Goal: Transaction & Acquisition: Purchase product/service

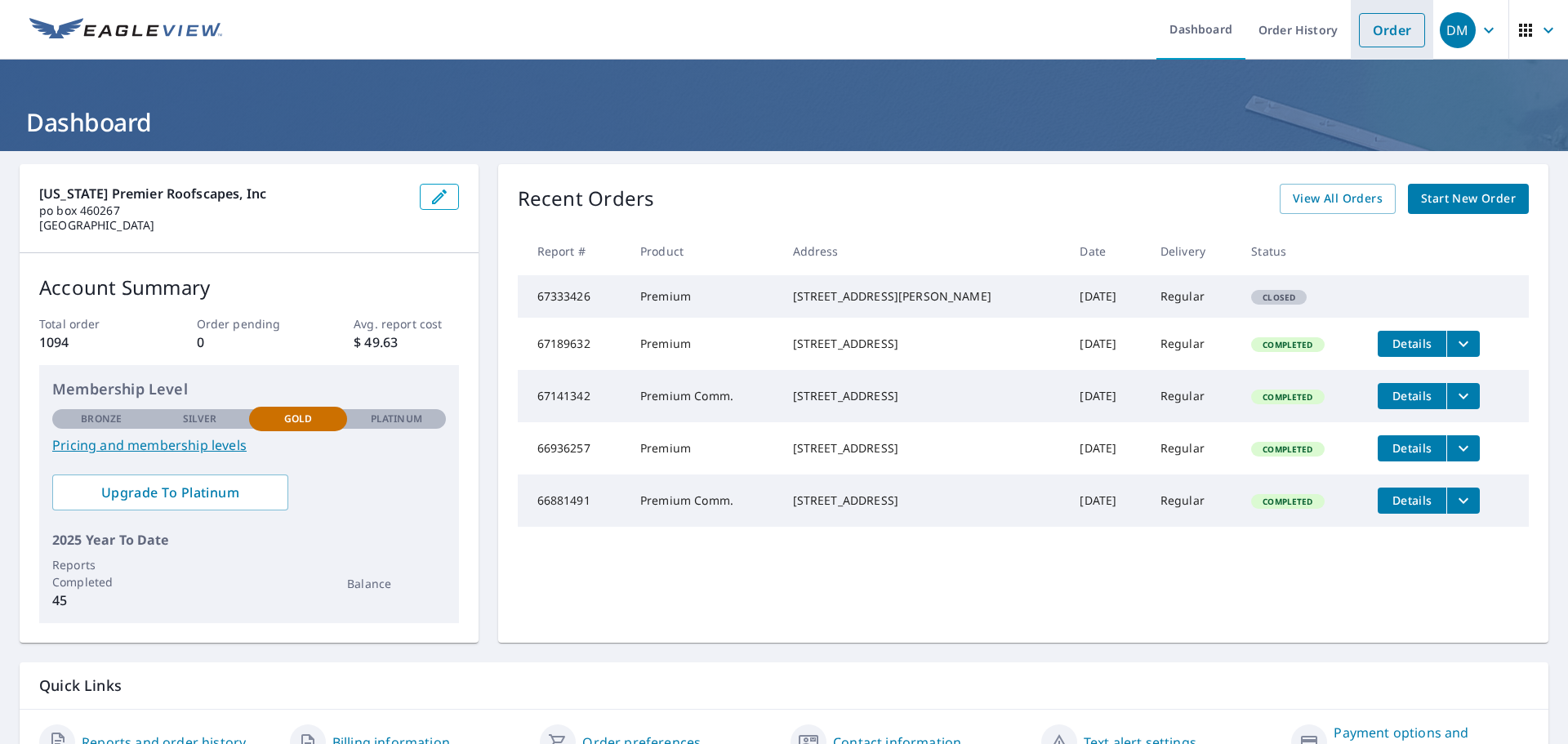
click at [1386, 23] on link "Order" at bounding box center [1392, 30] width 66 height 34
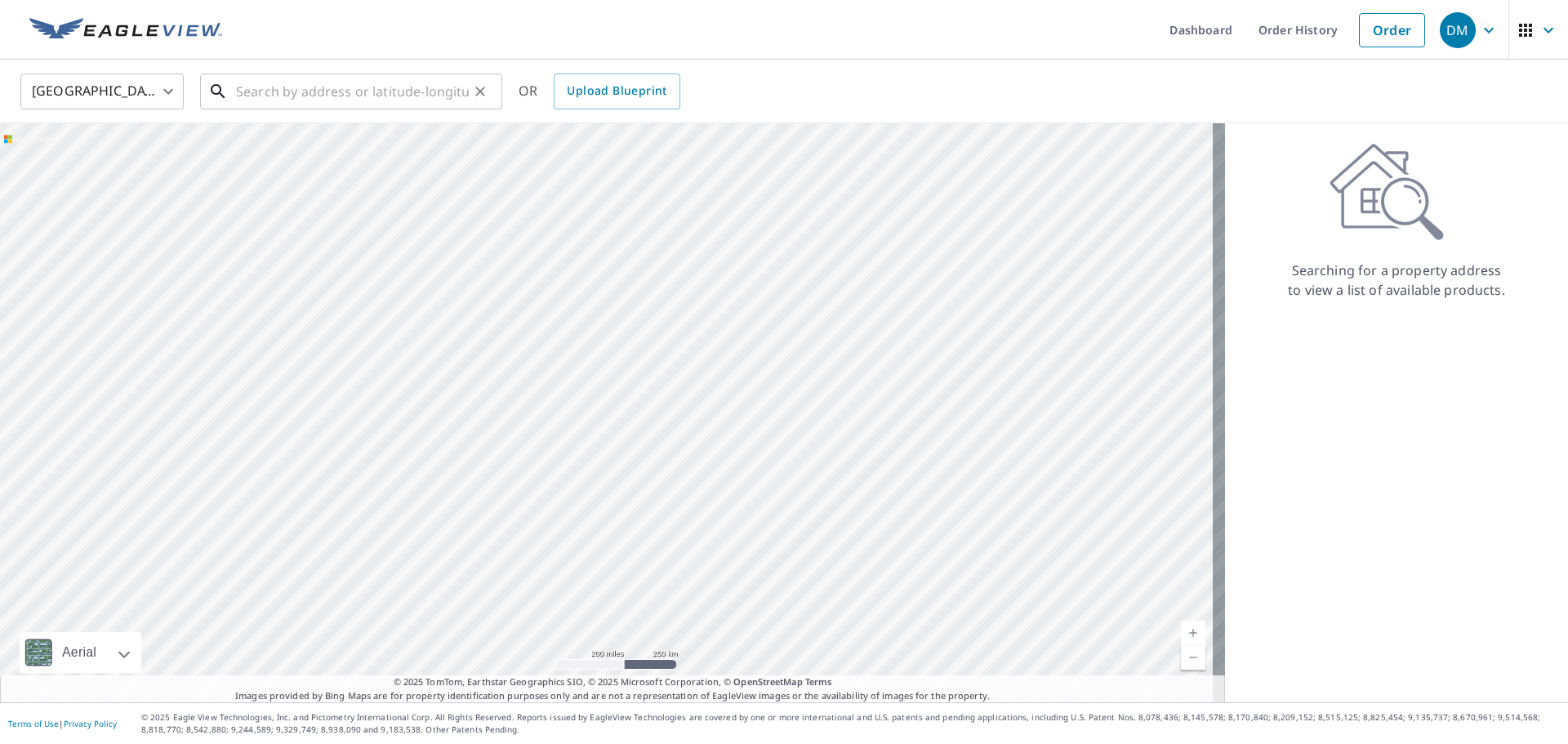
click at [304, 101] on input "text" at bounding box center [352, 91] width 233 height 46
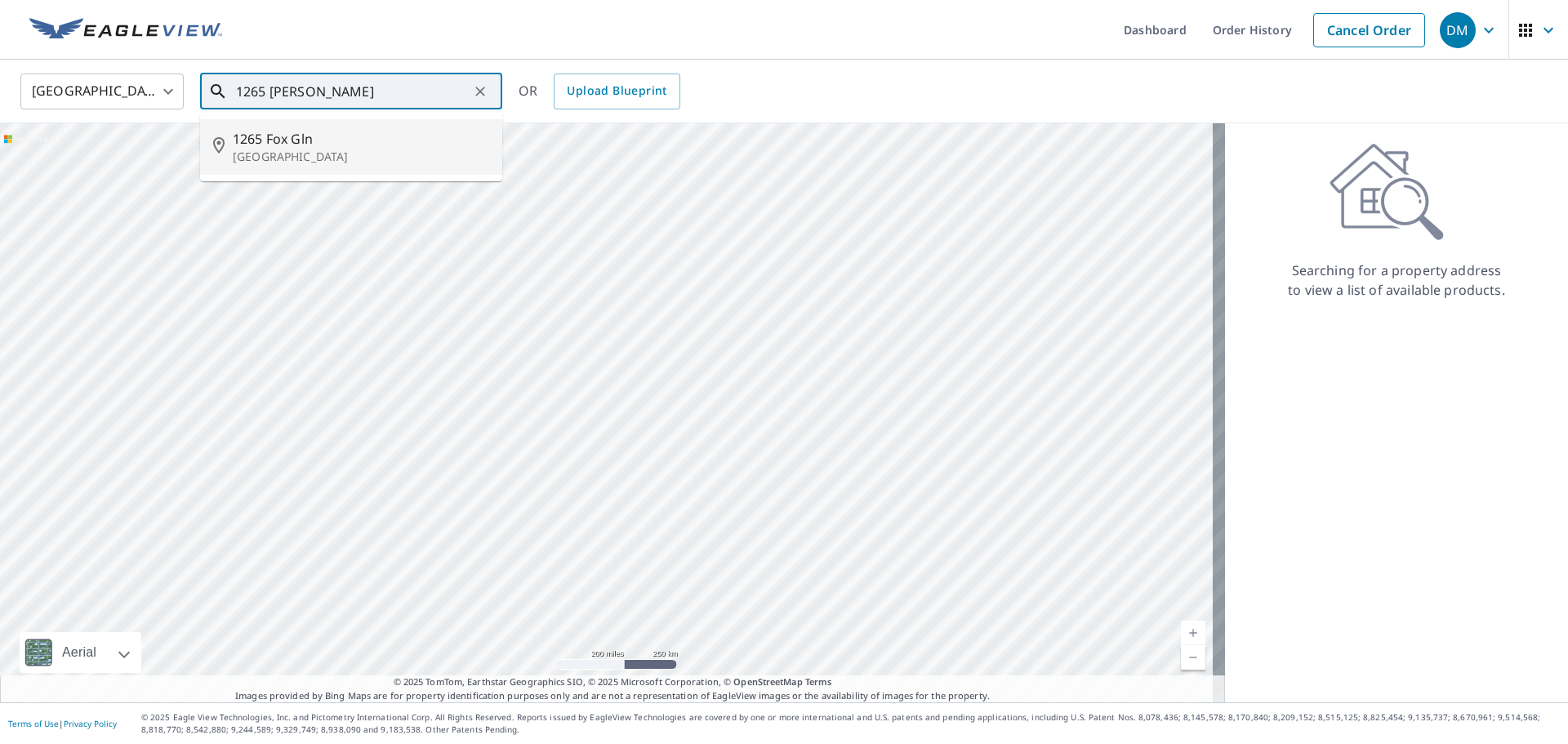
click at [351, 151] on p "[GEOGRAPHIC_DATA]" at bounding box center [361, 157] width 256 height 16
type input "1265 Fox Gln Escondido, CA 92029"
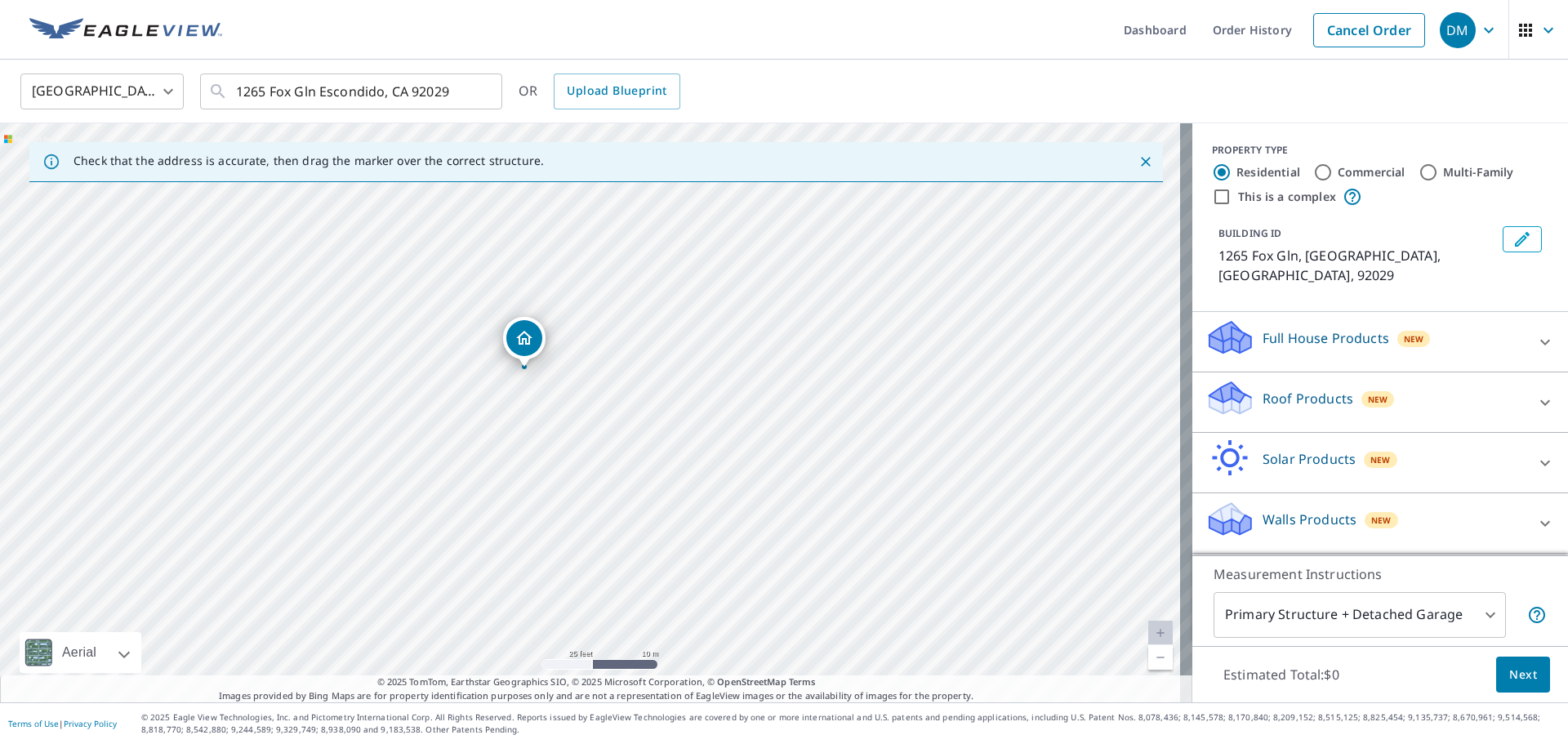
click at [1331, 389] on p "Roof Products" at bounding box center [1307, 398] width 90 height 20
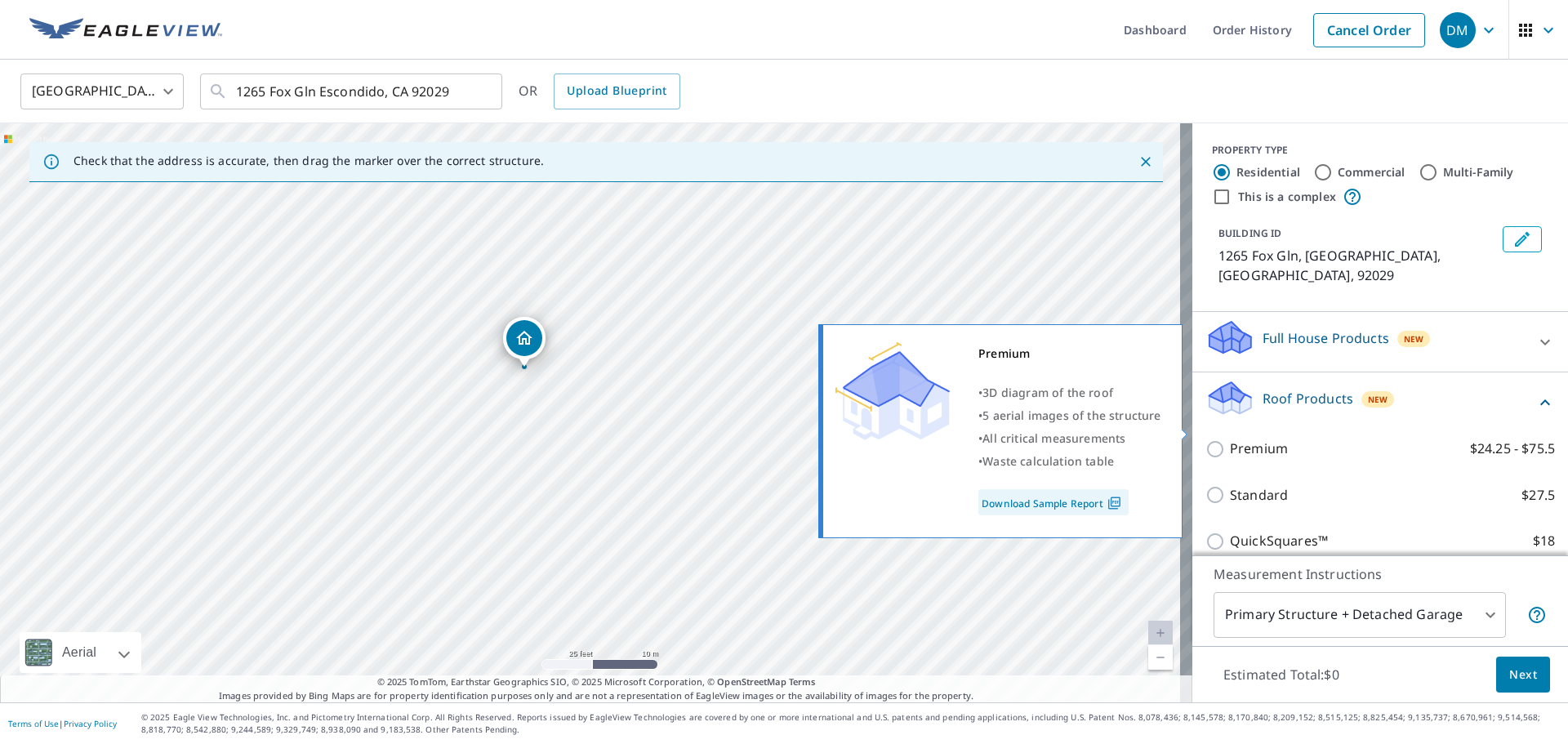
click at [1310, 439] on label "Premium $24.25 - $75.5" at bounding box center [1393, 449] width 325 height 21
click at [1230, 440] on input "Premium $24.25 - $75.5" at bounding box center [1217, 449] width 24 height 20
checkbox input "true"
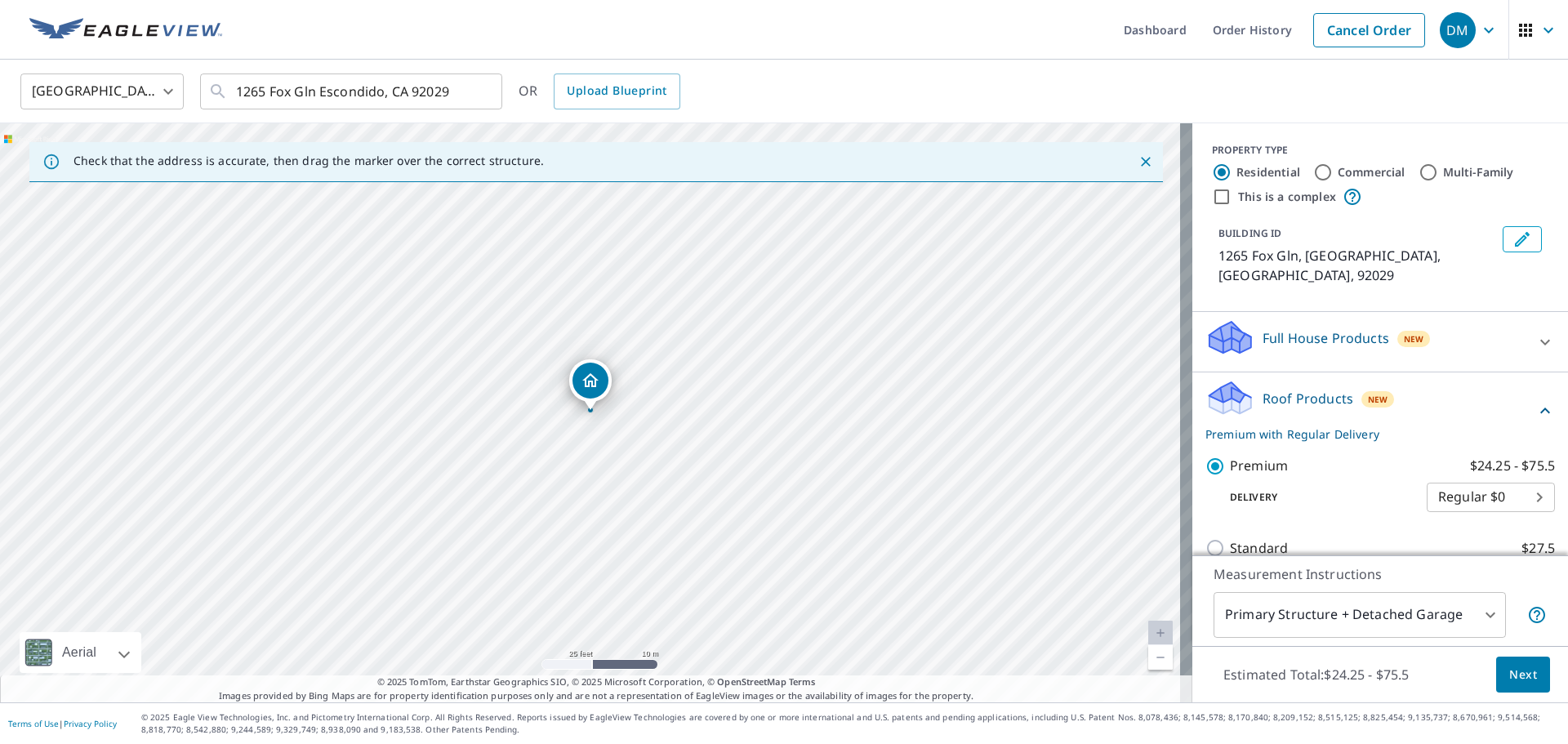
click at [1509, 671] on span "Next" at bounding box center [1522, 675] width 28 height 21
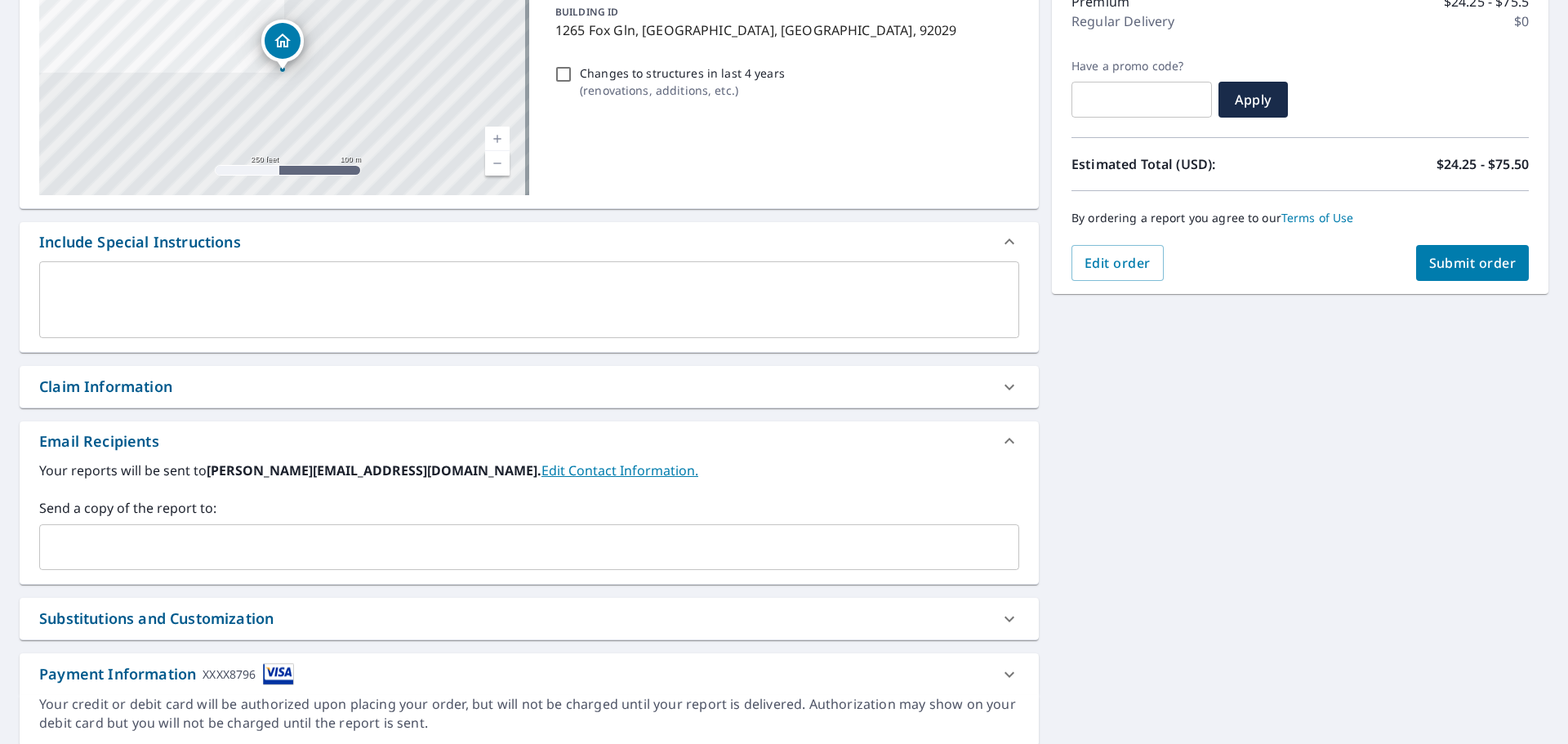
scroll to position [284, 0]
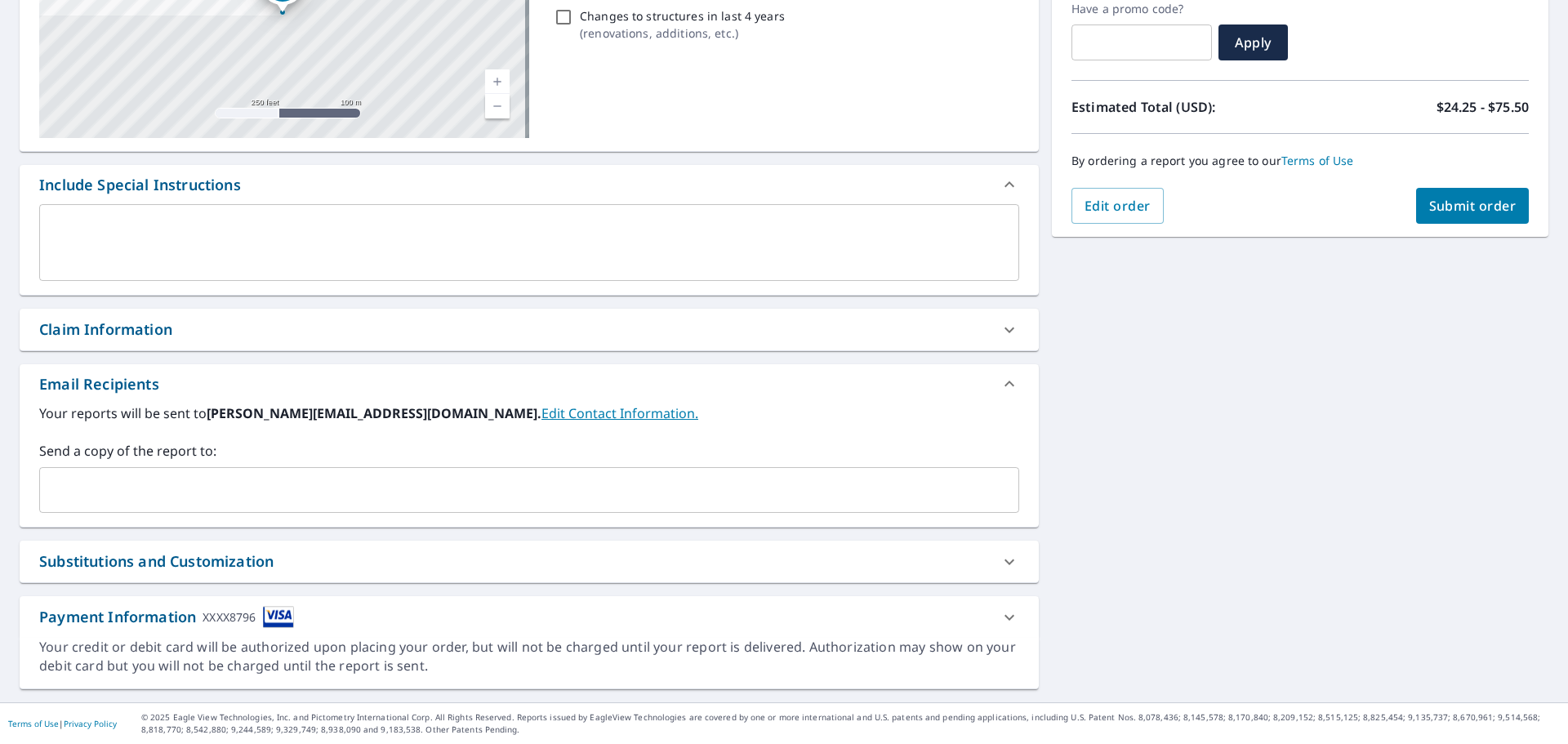
click at [334, 495] on input "text" at bounding box center [517, 490] width 941 height 31
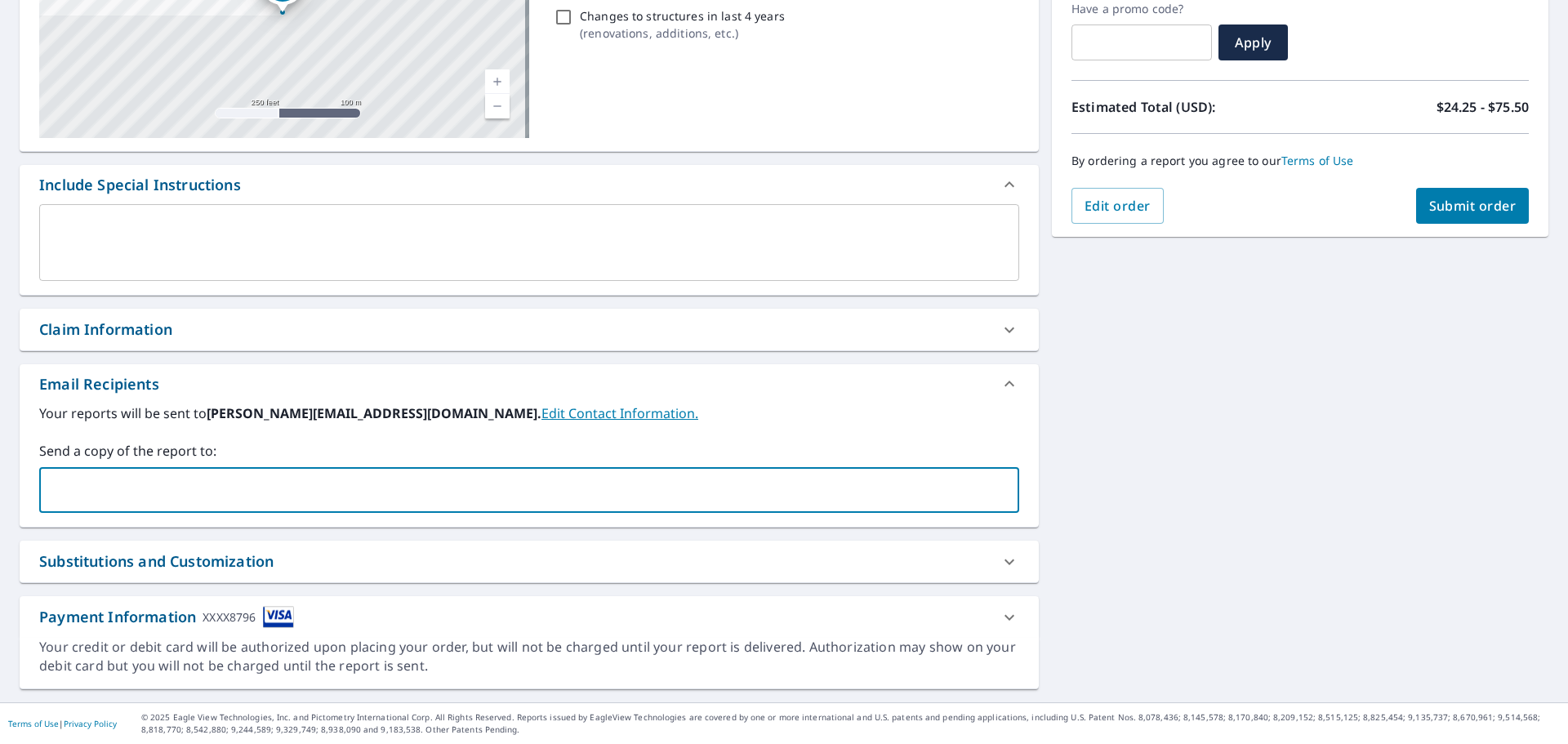
type input "[EMAIL_ADDRESS][DOMAIN_NAME]"
click at [1460, 208] on span "Submit order" at bounding box center [1473, 206] width 88 height 18
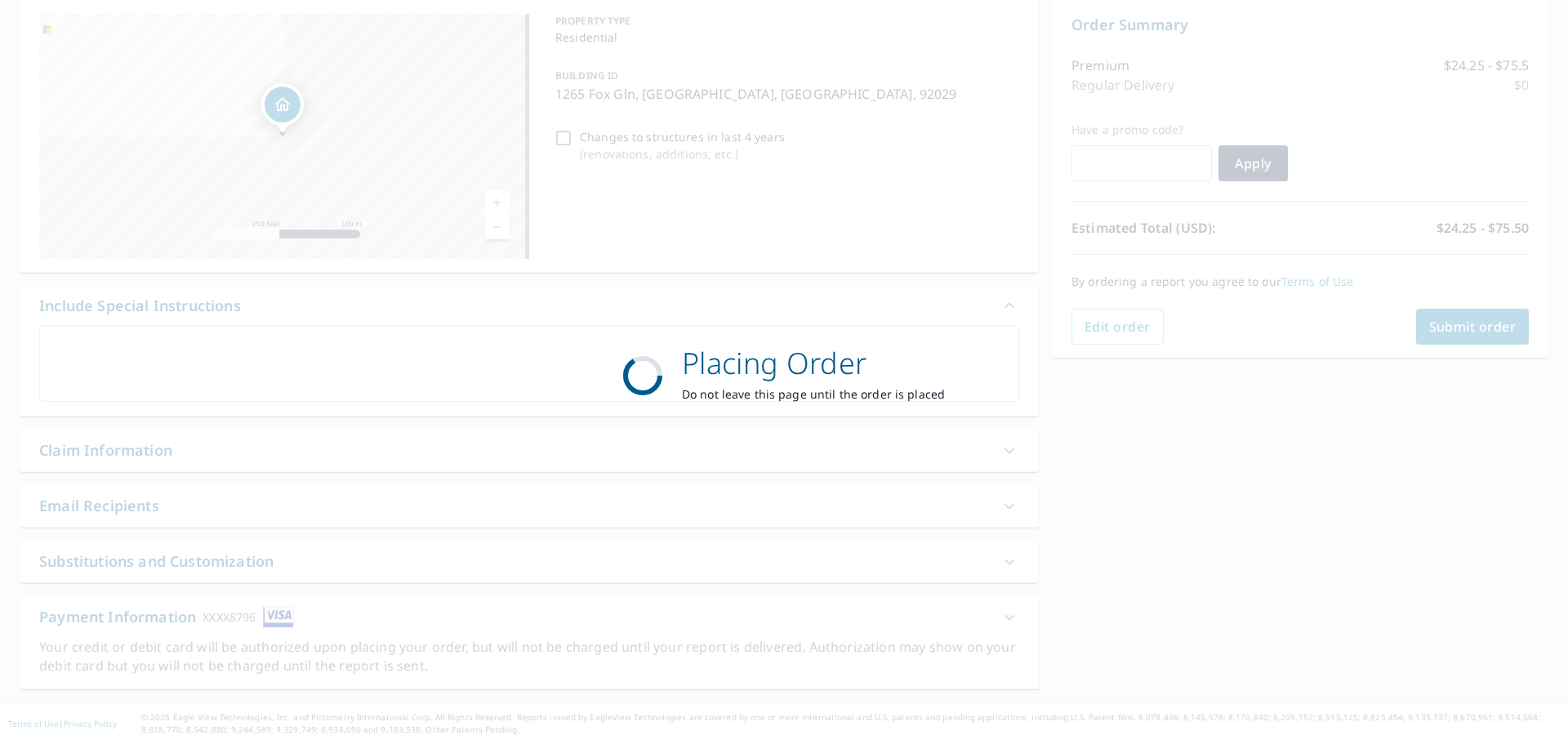
scroll to position [163, 0]
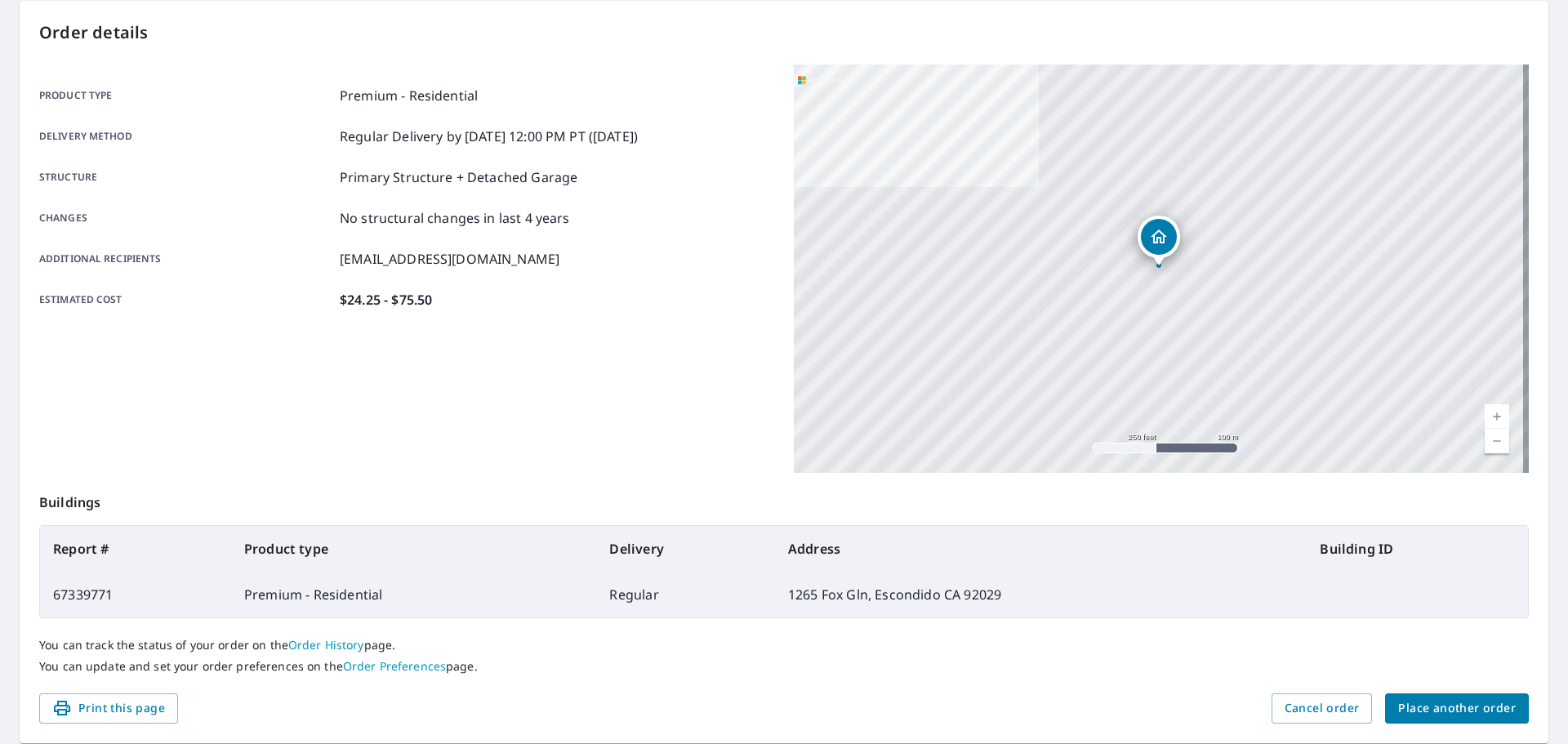
click at [1419, 714] on span "Place another order" at bounding box center [1456, 709] width 118 height 21
